Goal: Find specific page/section: Find specific page/section

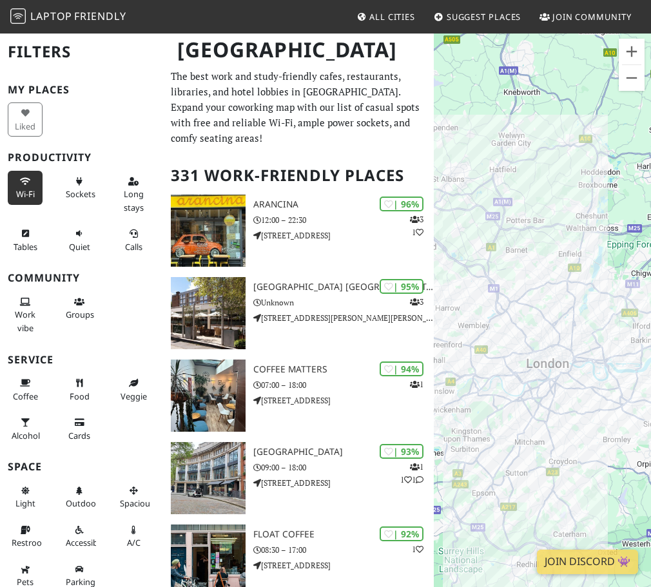
click at [20, 188] on button "Wi-Fi" at bounding box center [25, 188] width 35 height 34
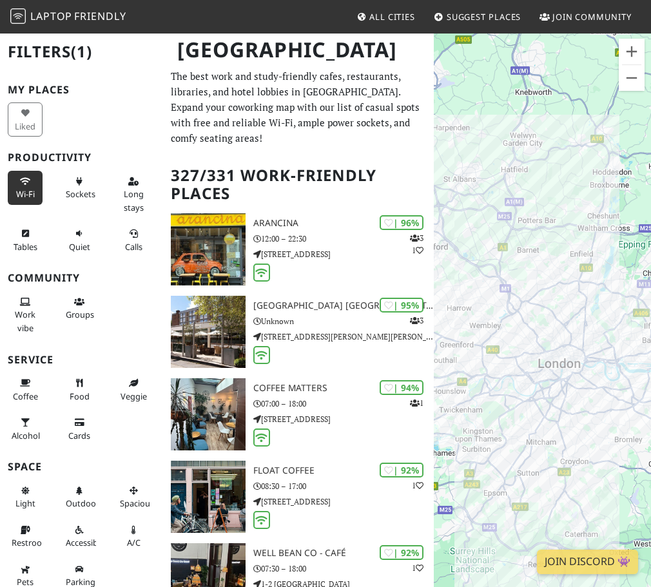
click at [26, 180] on icon at bounding box center [25, 182] width 10 height 8
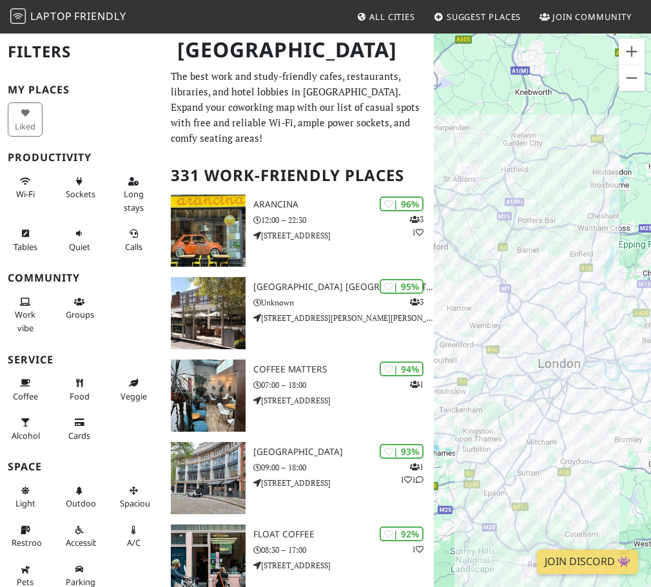
drag, startPoint x: 18, startPoint y: 188, endPoint x: 108, endPoint y: 197, distance: 90.1
click at [18, 188] on button "Wi-Fi" at bounding box center [25, 188] width 35 height 34
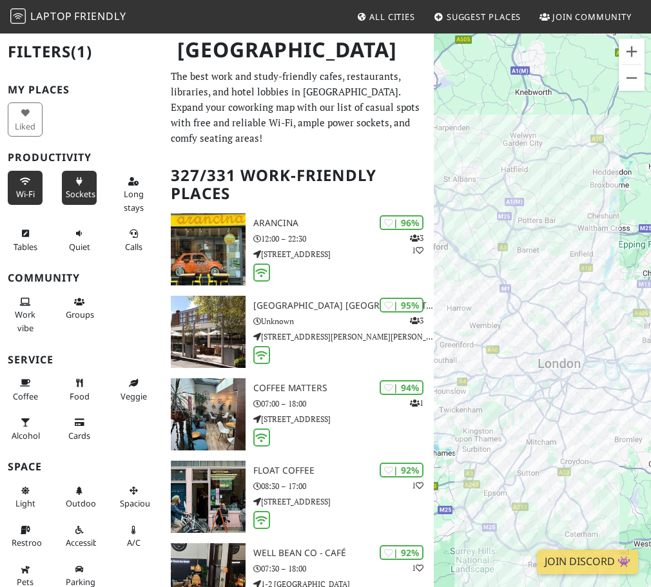
click at [83, 185] on button "Sockets" at bounding box center [79, 188] width 35 height 34
click at [132, 177] on button "Long stays" at bounding box center [133, 194] width 35 height 47
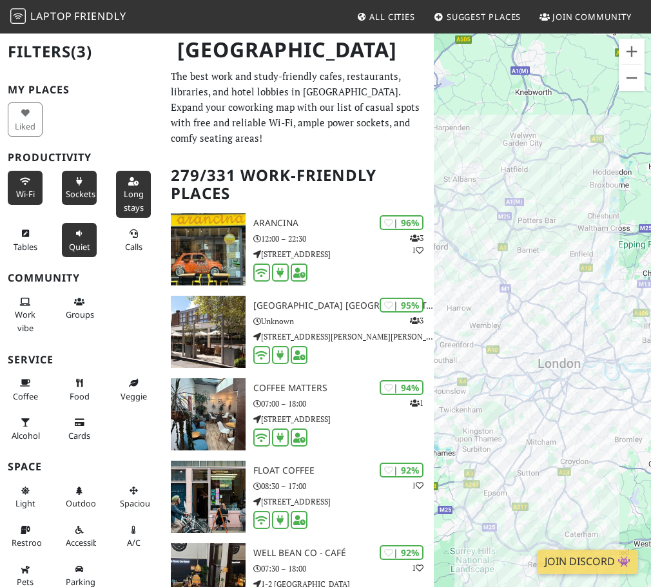
click at [75, 247] on span "Quiet" at bounding box center [79, 247] width 21 height 12
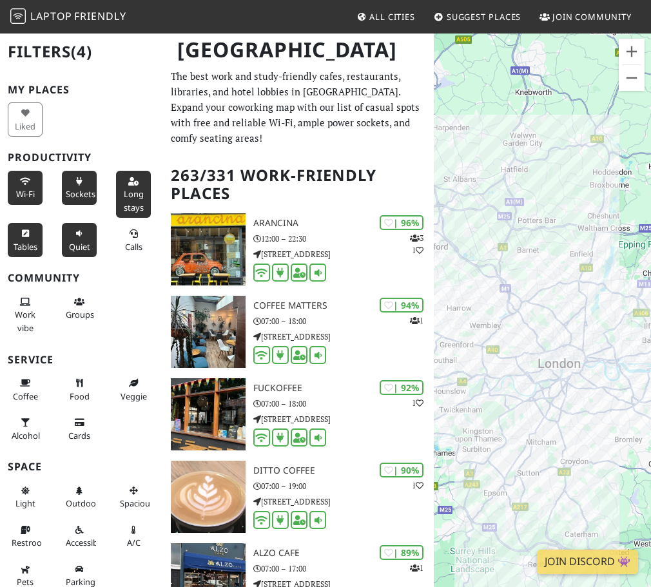
click at [23, 246] on span "Tables" at bounding box center [26, 247] width 24 height 12
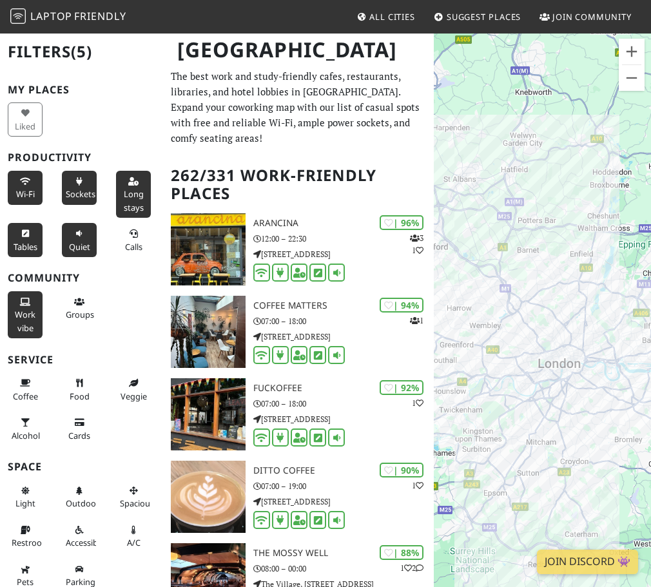
click at [14, 326] on button "Work vibe" at bounding box center [25, 314] width 35 height 47
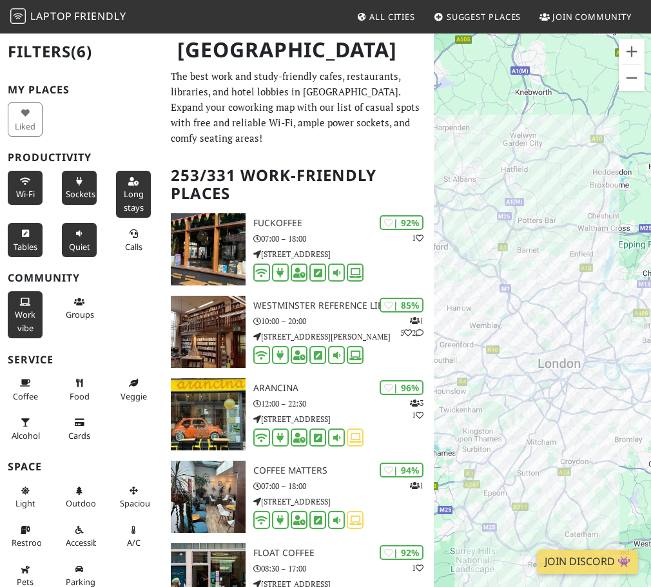
click at [14, 326] on button "Work vibe" at bounding box center [25, 314] width 35 height 47
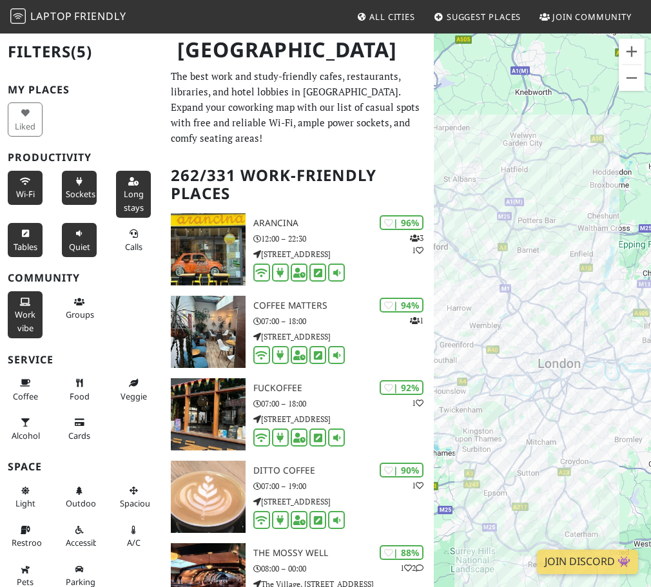
click at [14, 326] on button "Work vibe" at bounding box center [25, 314] width 35 height 47
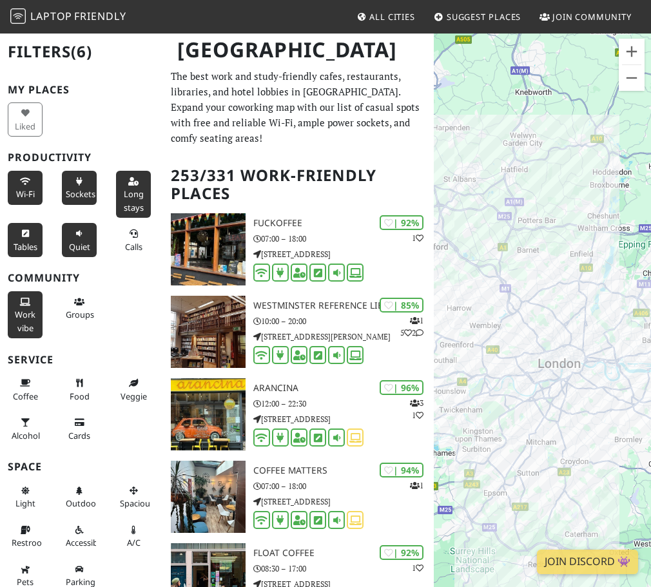
click at [14, 326] on button "Work vibe" at bounding box center [25, 314] width 35 height 47
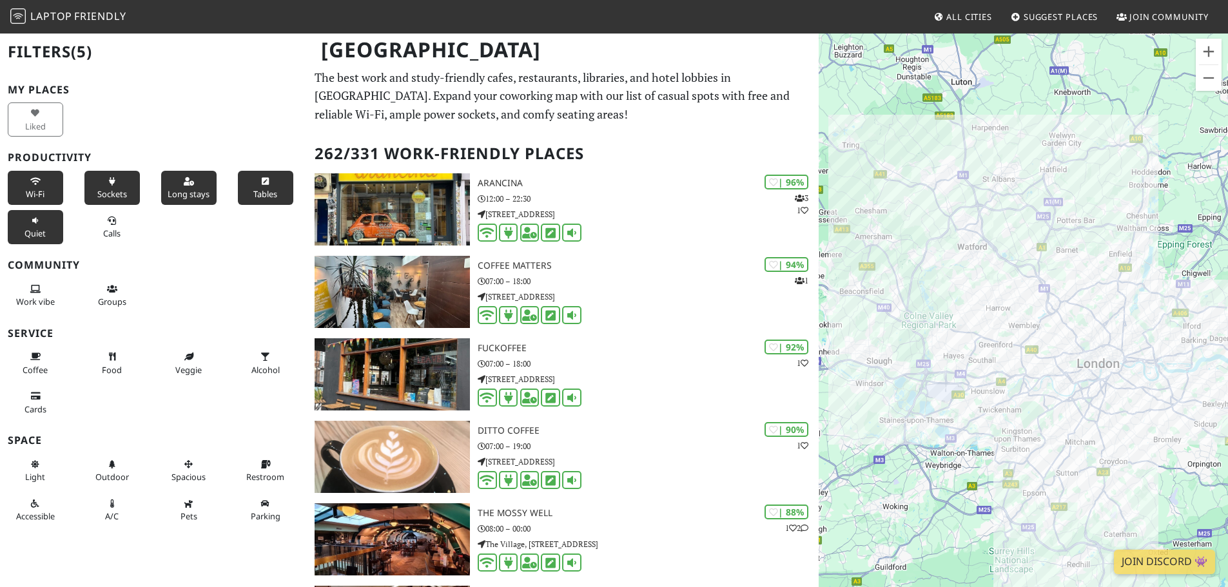
click at [21, 182] on button "Wi-Fi" at bounding box center [35, 188] width 55 height 34
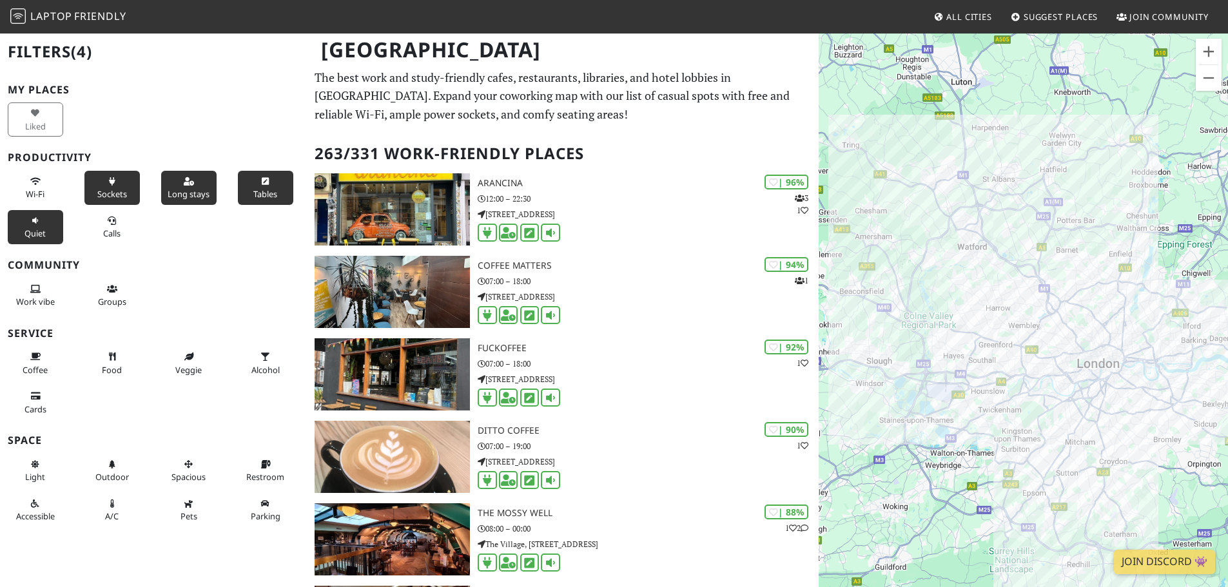
drag, startPoint x: 39, startPoint y: 227, endPoint x: 104, endPoint y: 189, distance: 74.8
click at [39, 226] on button "Quiet" at bounding box center [35, 227] width 55 height 34
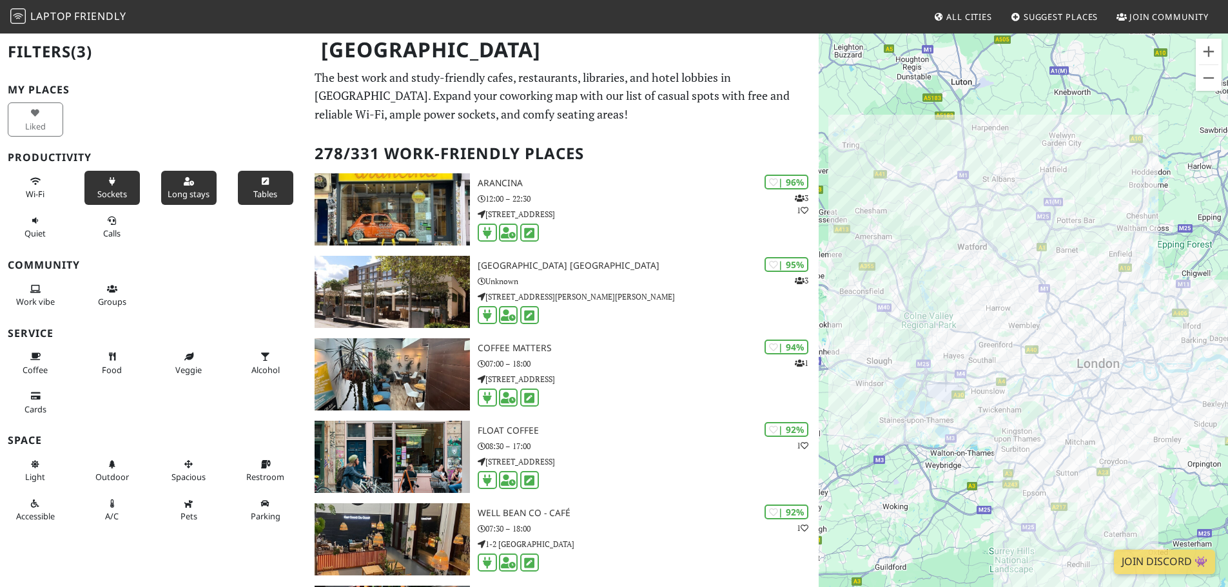
click at [119, 174] on button "Sockets" at bounding box center [111, 188] width 55 height 34
click at [195, 183] on button "Long stays" at bounding box center [188, 188] width 55 height 34
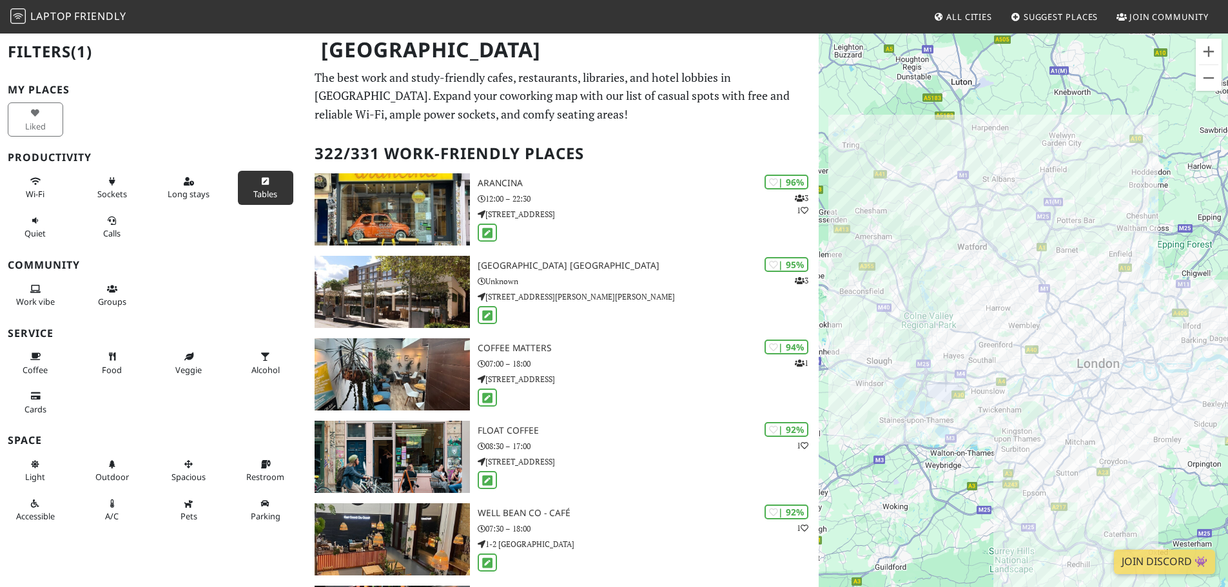
click at [256, 191] on span "Tables" at bounding box center [265, 194] width 24 height 12
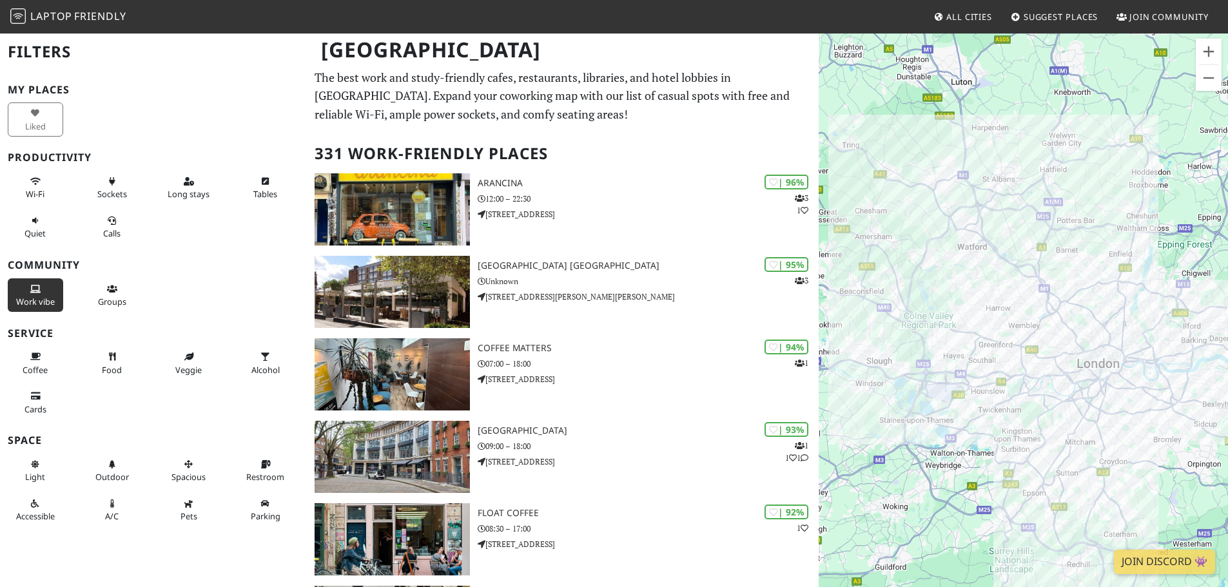
click at [36, 293] on button "Work vibe" at bounding box center [35, 295] width 55 height 34
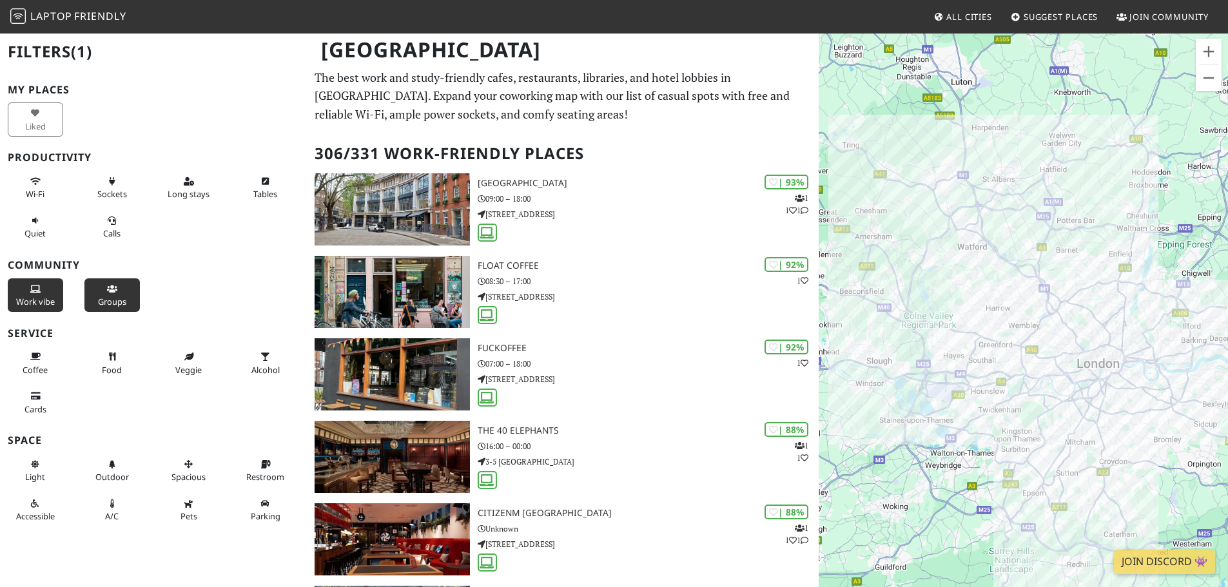
click at [101, 295] on button "Groups" at bounding box center [111, 295] width 55 height 34
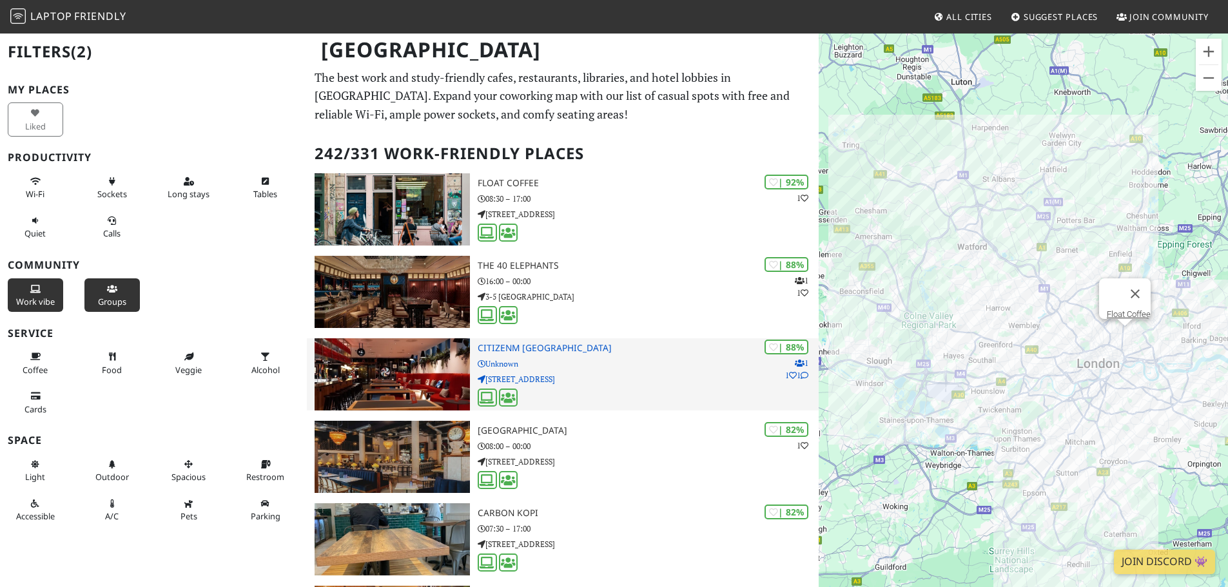
drag, startPoint x: 488, startPoint y: 235, endPoint x: 525, endPoint y: 402, distance: 171.1
click at [525, 402] on div at bounding box center [648, 399] width 341 height 20
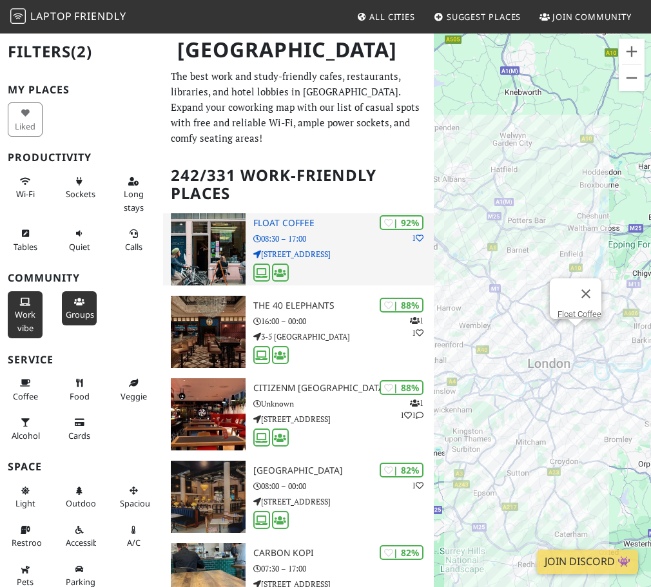
click at [260, 275] on icon at bounding box center [261, 273] width 12 height 10
